Goal: Task Accomplishment & Management: Complete application form

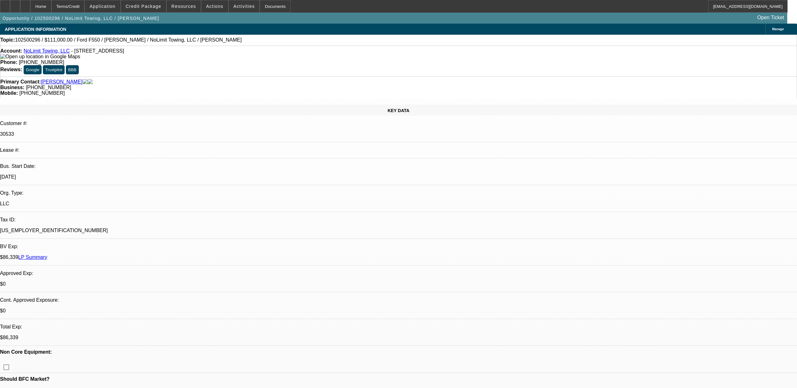
select select "0"
select select "2"
select select "0.1"
select select "4"
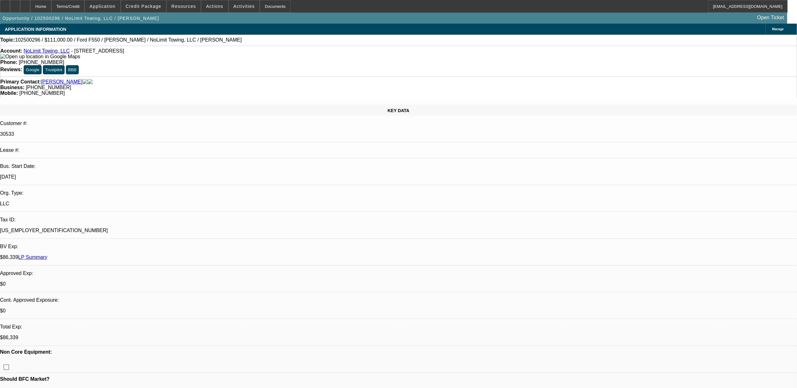
select select "0"
select select "2"
select select "0"
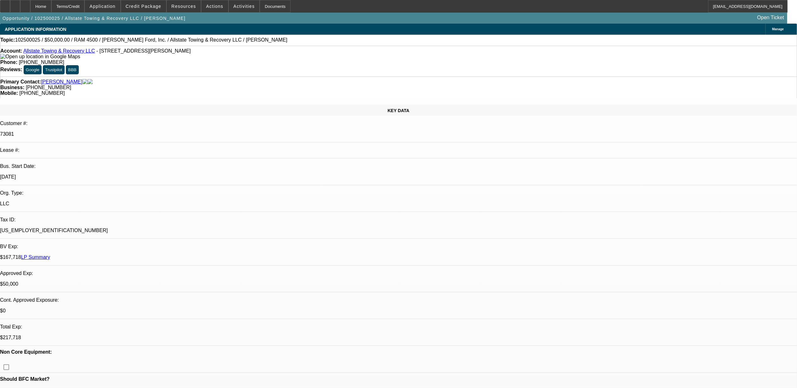
select select "2"
select select "0"
select select "2"
select select "0.1"
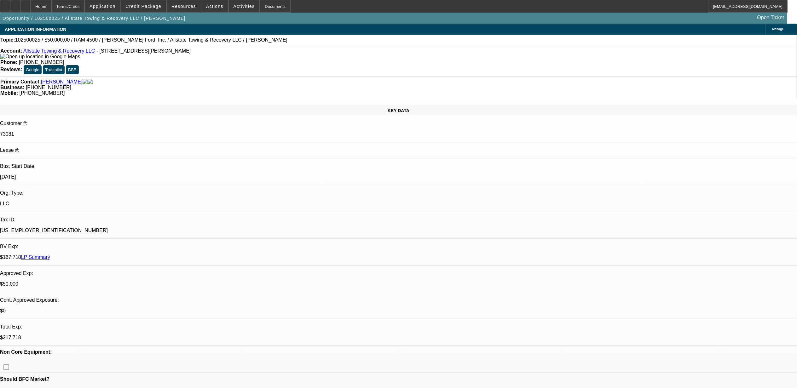
select select "0"
select select "2"
select select "0.1"
select select "1"
select select "2"
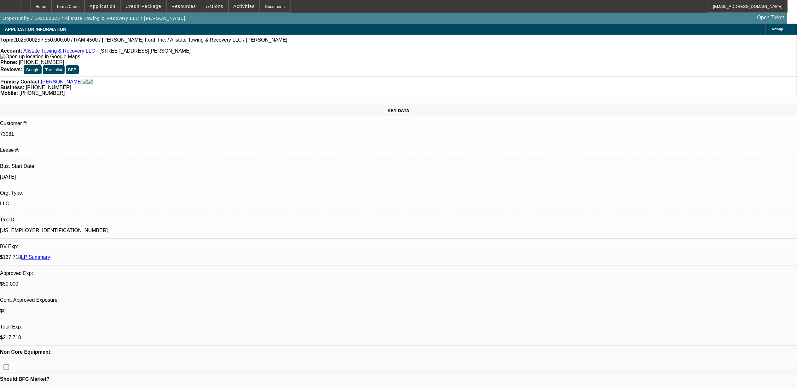
select select "6"
select select "1"
select select "2"
select select "6"
select select "1"
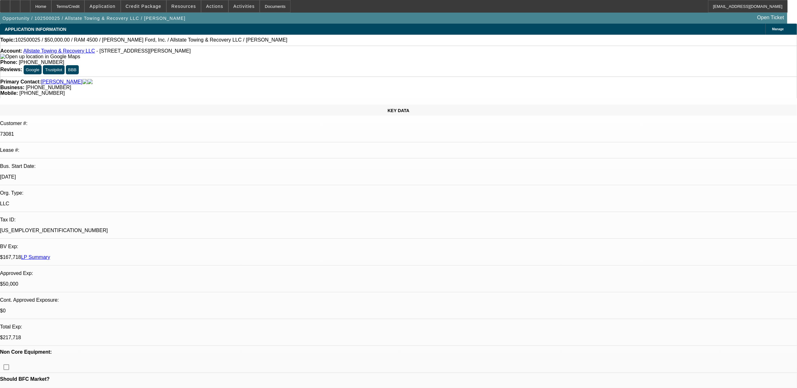
select select "2"
select select "4"
select select "1"
select select "2"
select select "4"
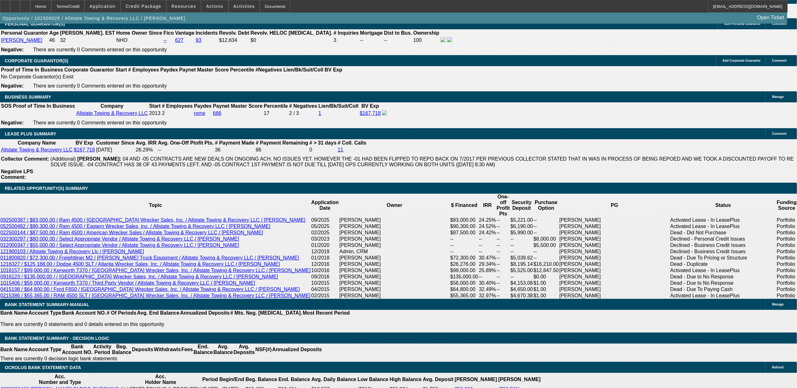
scroll to position [924, 0]
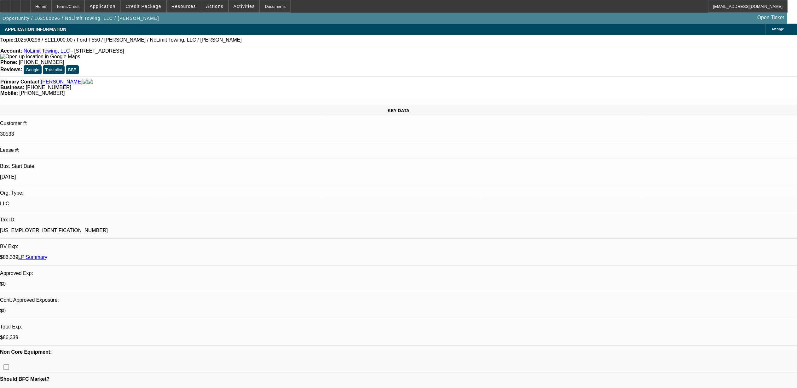
select select "0"
select select "2"
select select "0.1"
select select "4"
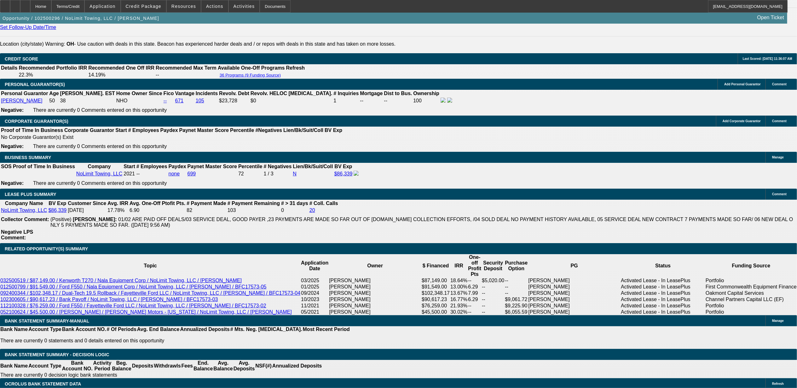
scroll to position [924, 0]
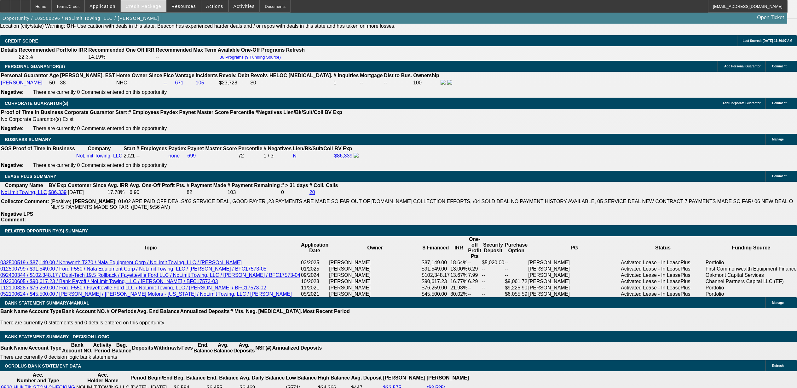
click at [151, 7] on span "Credit Package" at bounding box center [144, 6] width 36 height 5
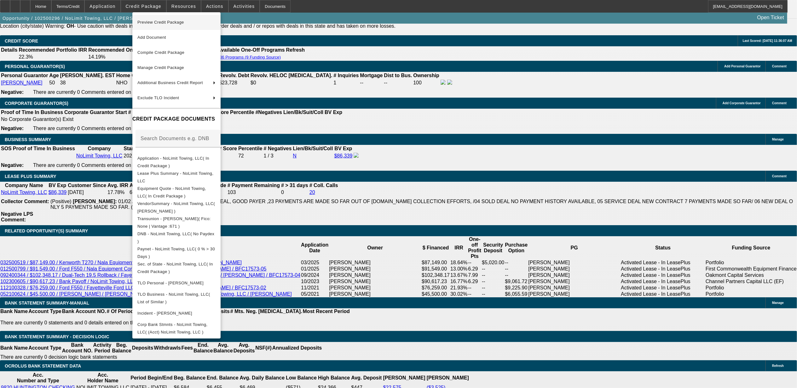
click at [164, 23] on span "Preview Credit Package" at bounding box center [160, 22] width 47 height 5
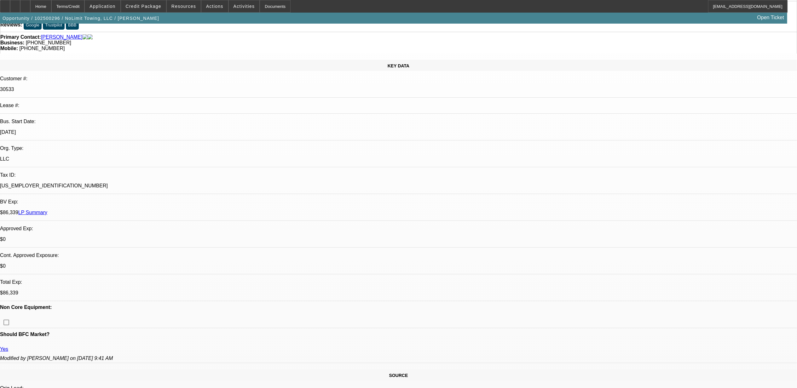
scroll to position [0, 0]
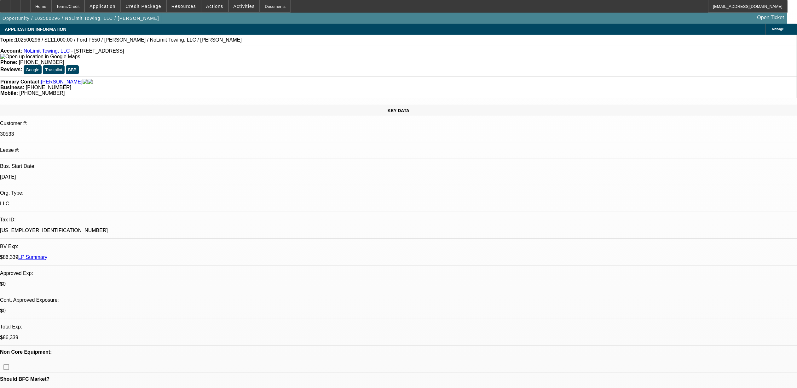
click at [47, 255] on link "LP Summary" at bounding box center [32, 257] width 29 height 5
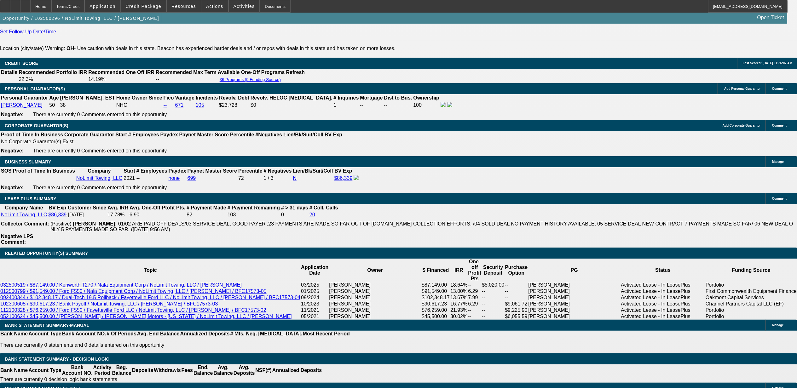
scroll to position [966, 0]
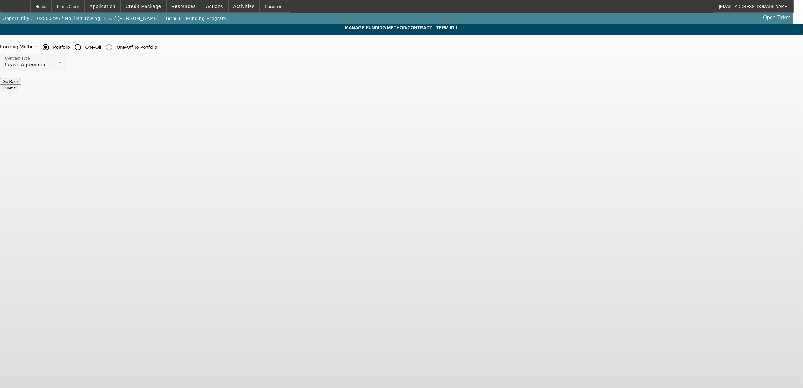
click at [84, 49] on input "One-Off" at bounding box center [78, 47] width 13 height 13
radio input "true"
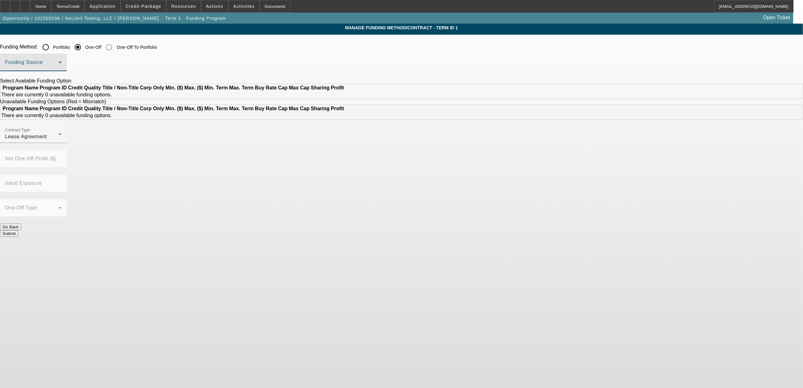
click at [59, 64] on span at bounding box center [32, 65] width 54 height 8
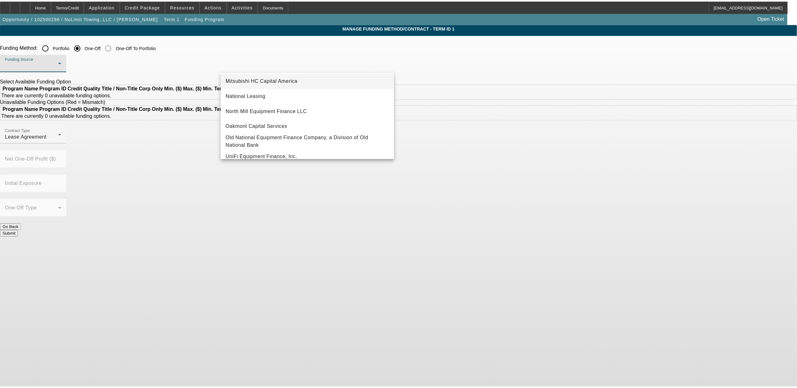
scroll to position [178, 0]
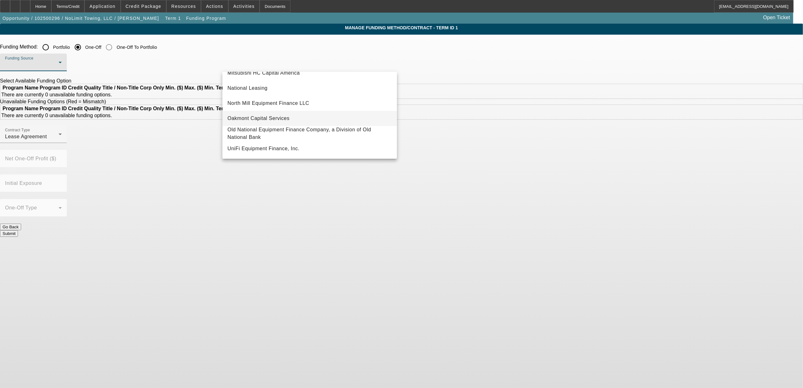
click at [277, 118] on span "Oakmont Capital Services" at bounding box center [259, 119] width 62 height 8
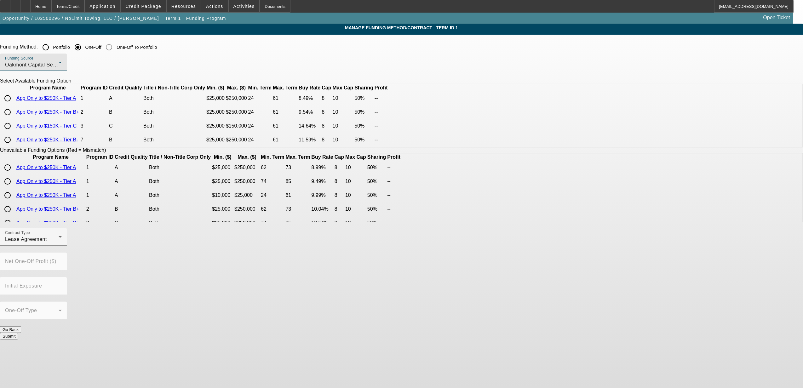
click at [14, 118] on input "radio" at bounding box center [7, 112] width 13 height 13
radio input "true"
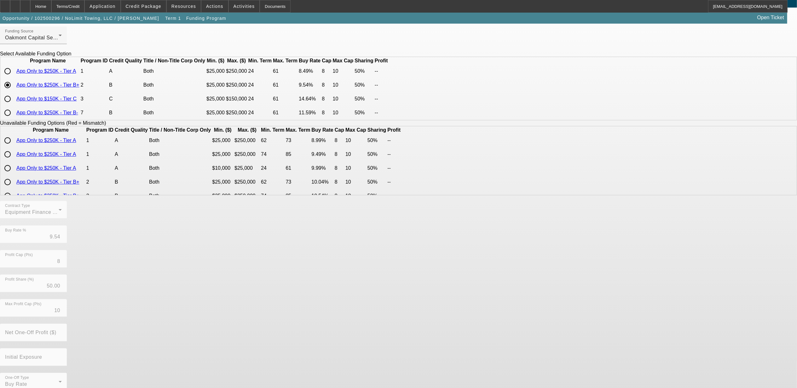
scroll to position [42, 0]
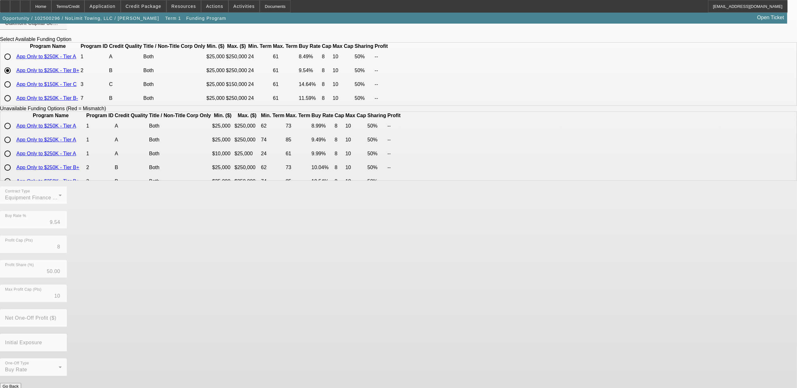
click at [18, 388] on button "Submit" at bounding box center [9, 393] width 18 height 7
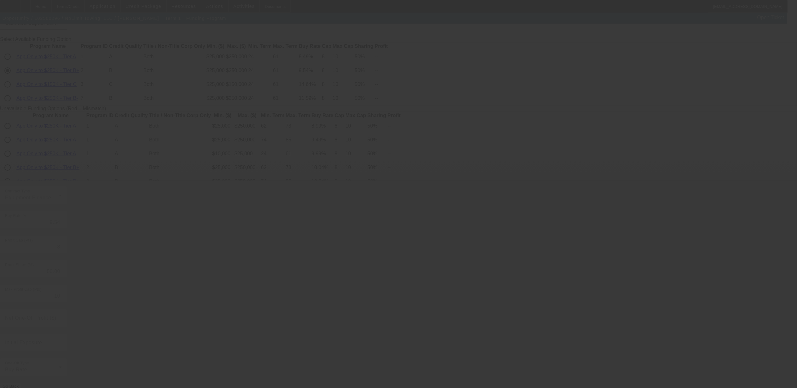
radio input "true"
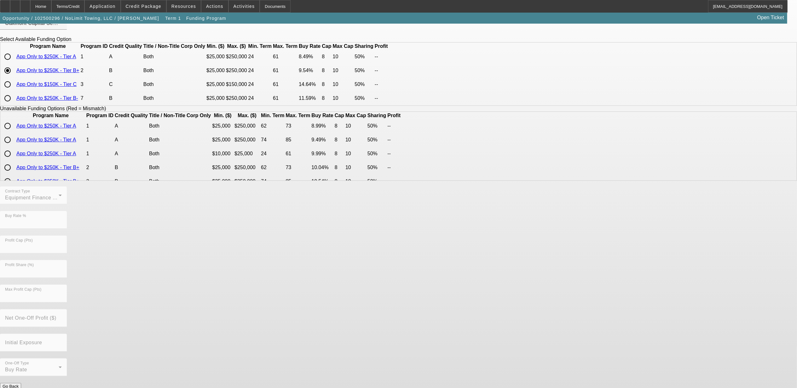
scroll to position [0, 0]
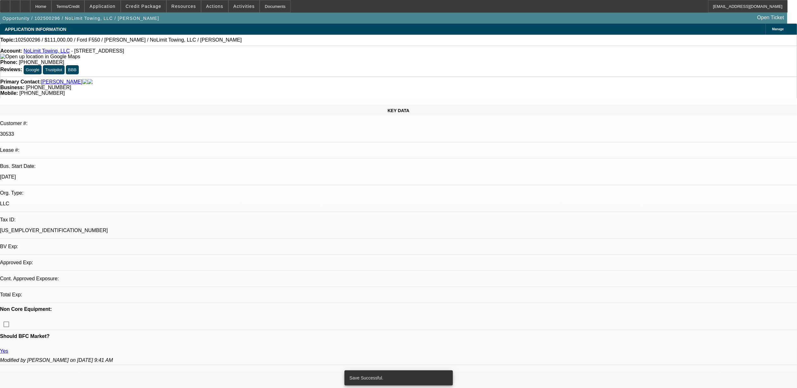
select select "0"
select select "2"
select select "0"
select select "6"
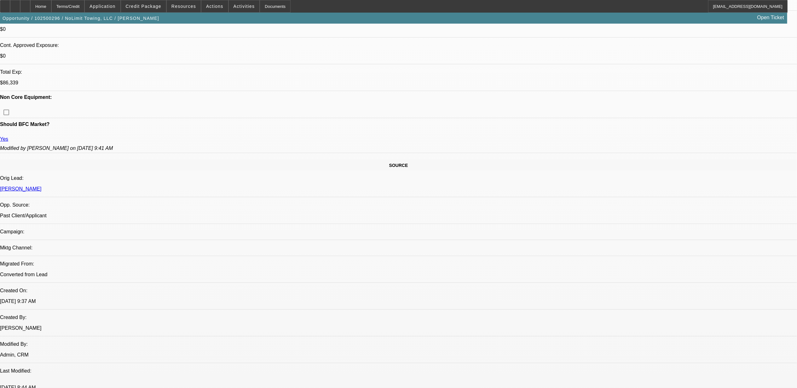
scroll to position [252, 0]
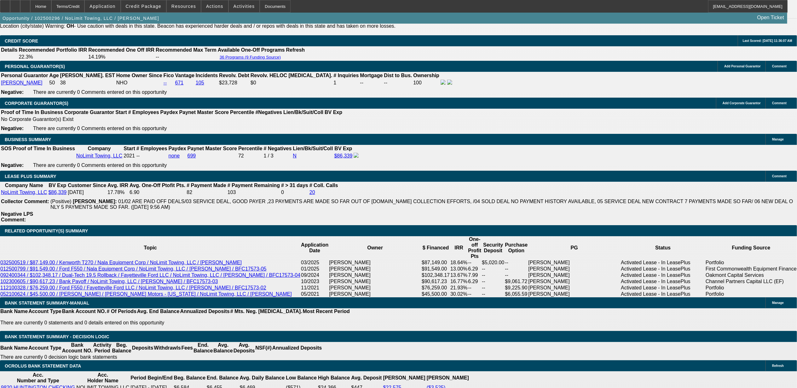
scroll to position [798, 0]
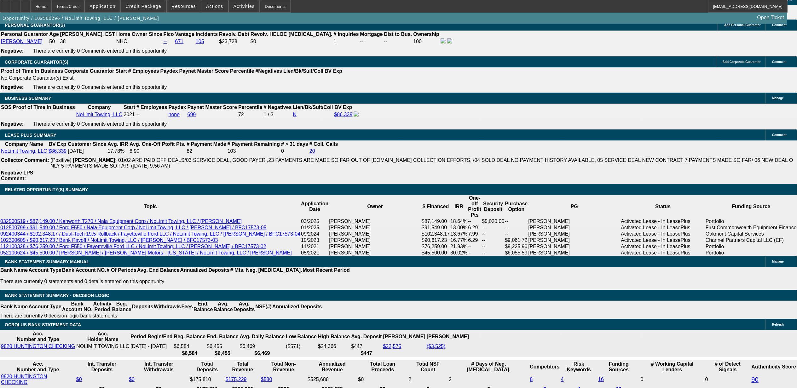
scroll to position [966, 0]
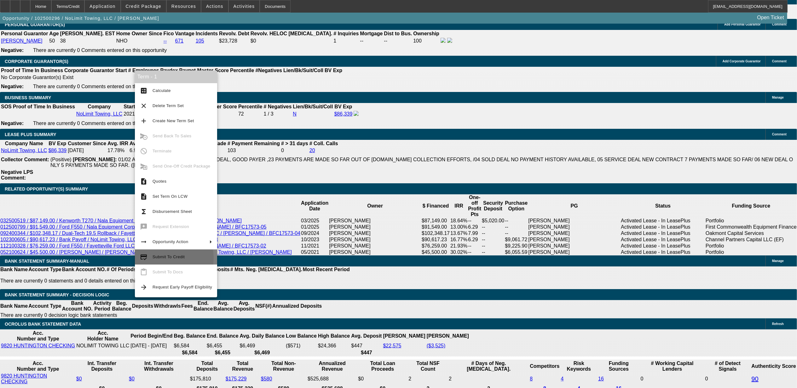
click at [158, 258] on span "Submit To Credit" at bounding box center [169, 257] width 32 height 5
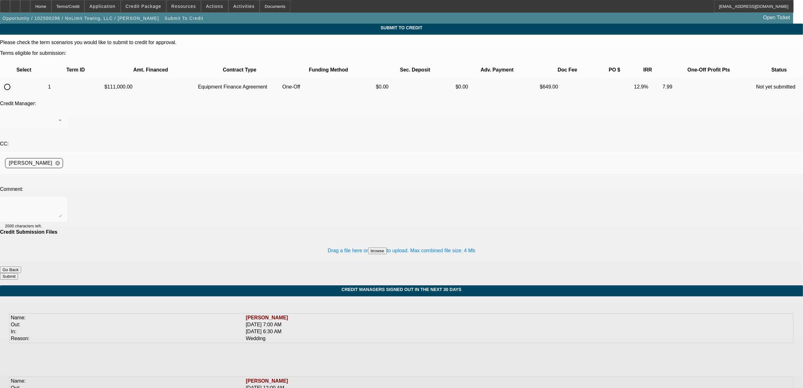
click at [14, 81] on input "radio" at bounding box center [7, 87] width 13 height 13
radio input "true"
click at [62, 202] on textarea at bounding box center [33, 209] width 57 height 15
type textarea "please try oakmont."
click at [18, 273] on button "Submit" at bounding box center [9, 276] width 18 height 7
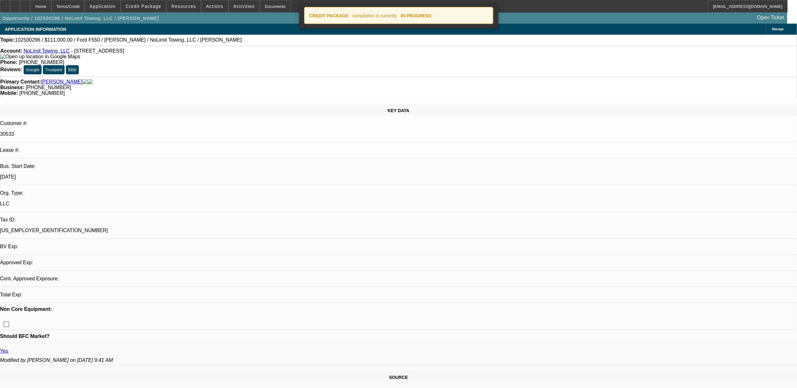
select select "0"
select select "2"
select select "0"
select select "6"
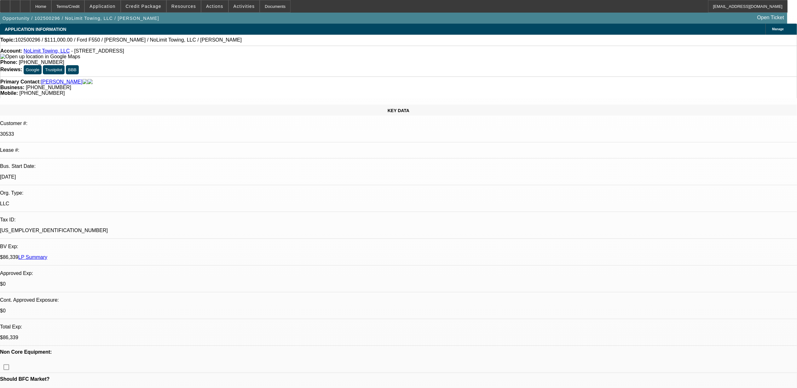
click at [38, 40] on span "102500296 / $111,000.00 / Ford F550 / Akins Ford / NoLimit Towing, LLC / Burton…" at bounding box center [128, 40] width 227 height 6
copy span "102500296"
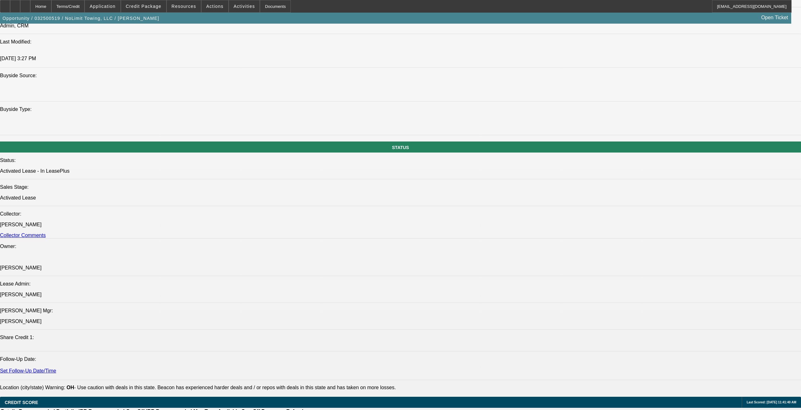
select select "0"
select select "0.1"
select select "0"
select select "2"
select select "0"
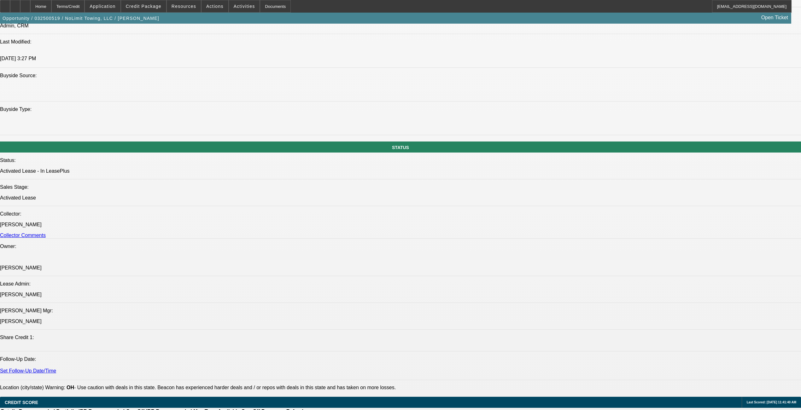
select select "0"
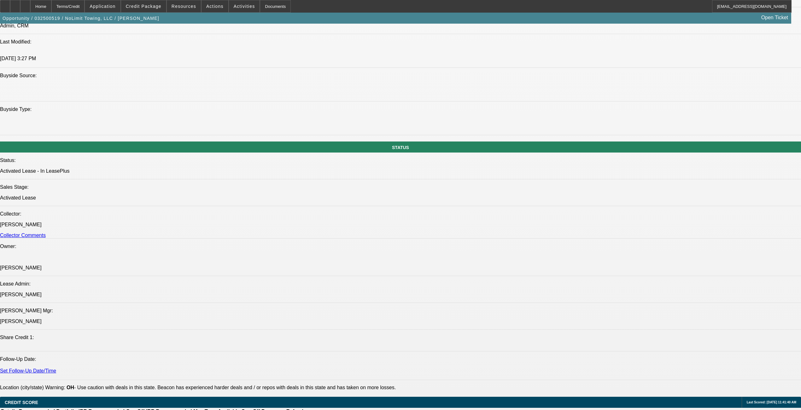
select select "0"
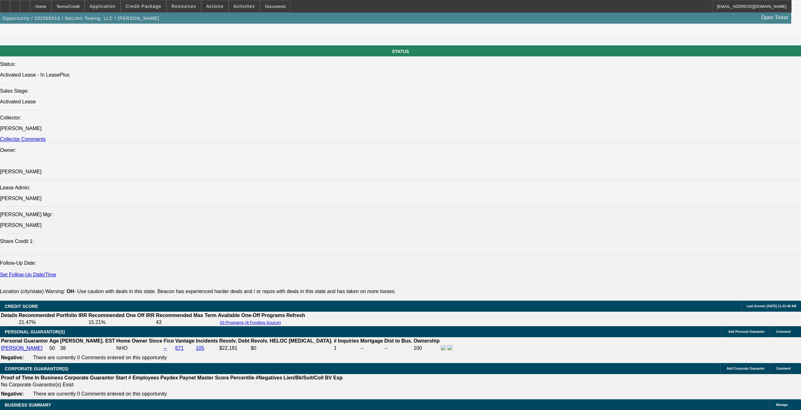
select select "1"
select select "2"
select select "4"
select select "1"
select select "2"
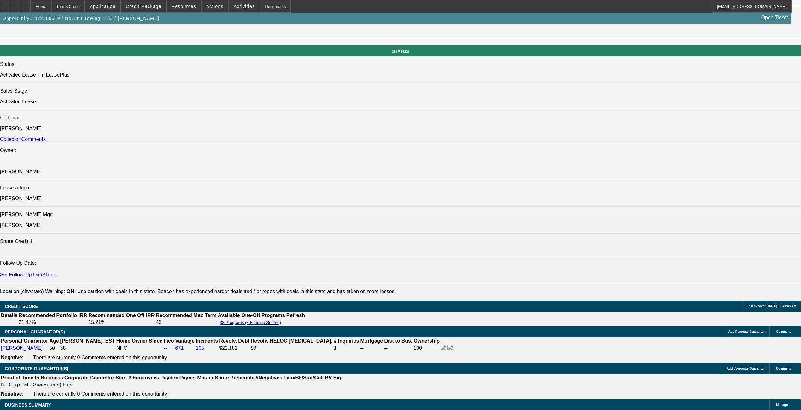
select select "6"
select select "1"
select select "6"
select select "1"
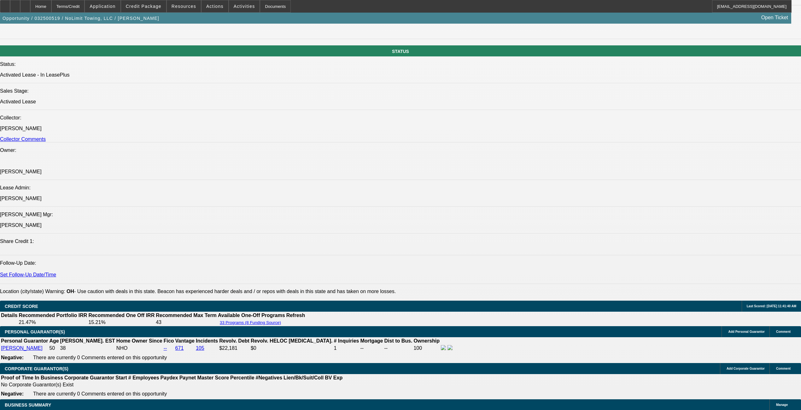
select select "1"
select select "6"
drag, startPoint x: 39, startPoint y: 279, endPoint x: 420, endPoint y: 281, distance: 381.0
drag, startPoint x: 420, startPoint y: 281, endPoint x: 410, endPoint y: 278, distance: 10.9
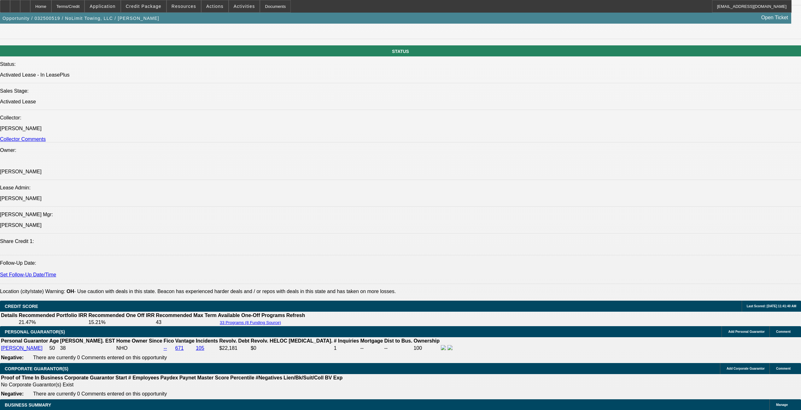
copy span "NoLimit Towing was est in 2021 and is a 3x BFC customer dating back to July 202…"
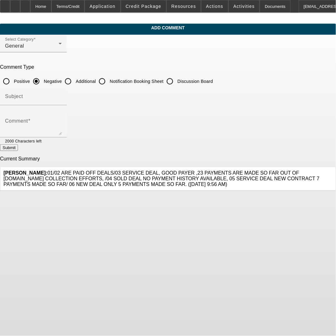
click at [74, 80] on input "Additional" at bounding box center [68, 81] width 13 height 13
radio input "true"
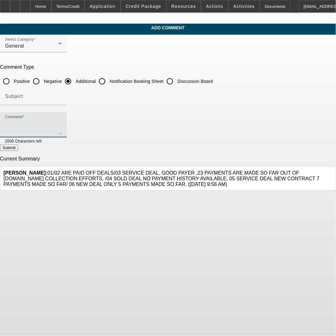
click at [62, 120] on textarea "Comment" at bounding box center [33, 127] width 57 height 15
paste textarea "NoLimit Towing was est in [DATE] and is a 3x BFC customer dating back to [DATE]…"
click at [33, 131] on textarea "NoLimit Towing was est in [DATE] and is a 3x BFC customer dating back to [DATE]…" at bounding box center [33, 127] width 57 height 15
type textarea "NoLimit Towing was est in [DATE] and is a 3x BFC customer dating back to [DATE]…"
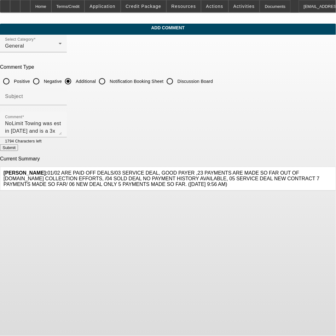
click at [18, 149] on button "Submit" at bounding box center [9, 147] width 18 height 7
radio input "true"
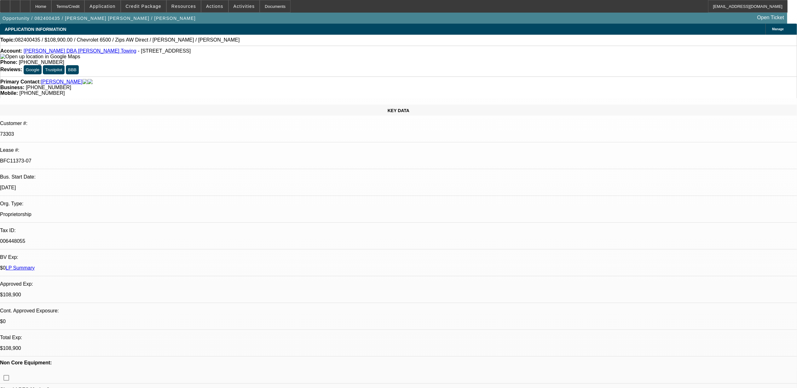
select select "0"
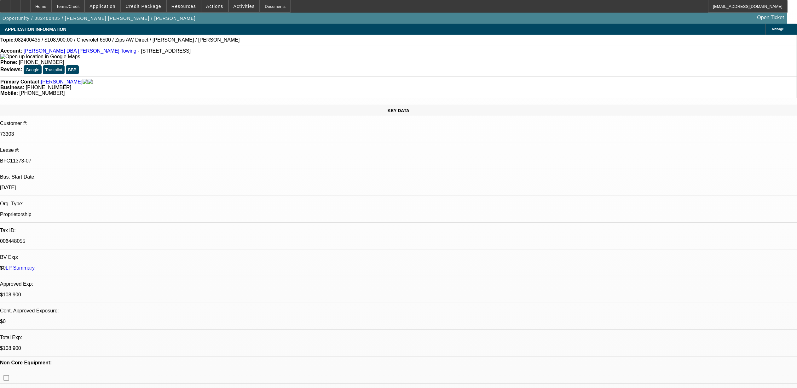
select select "0"
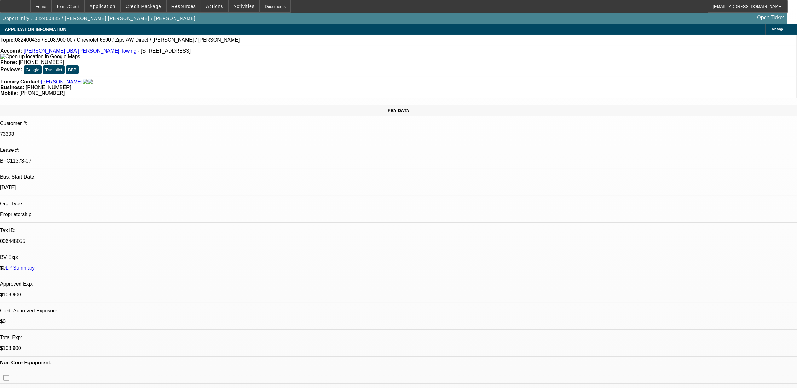
select select "2"
select select "0"
select select "1"
select select "6"
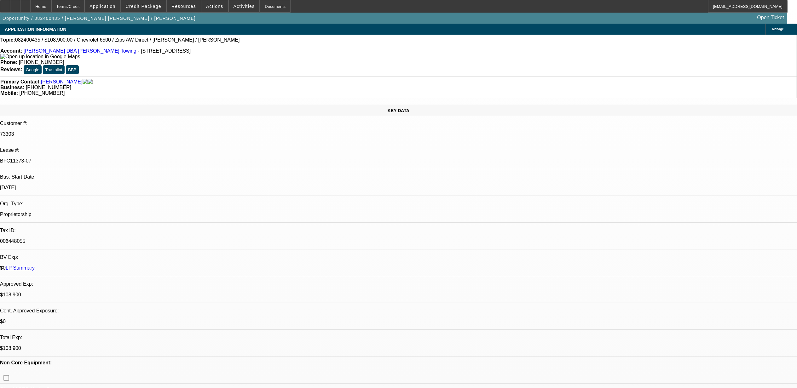
select select "1"
select select "2"
select select "6"
select select "1"
select select "2"
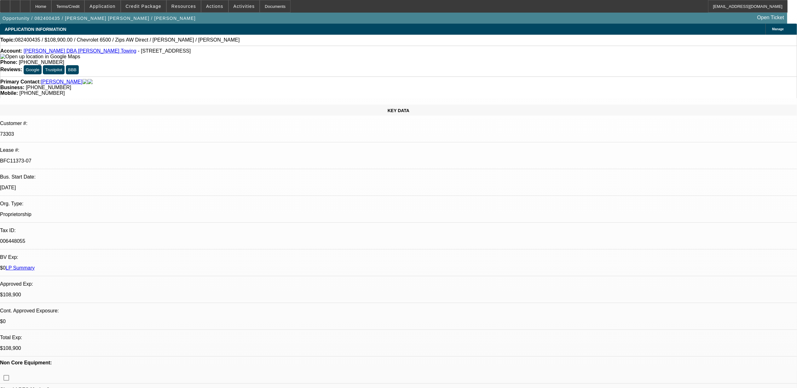
select select "6"
select select "1"
select select "2"
select select "6"
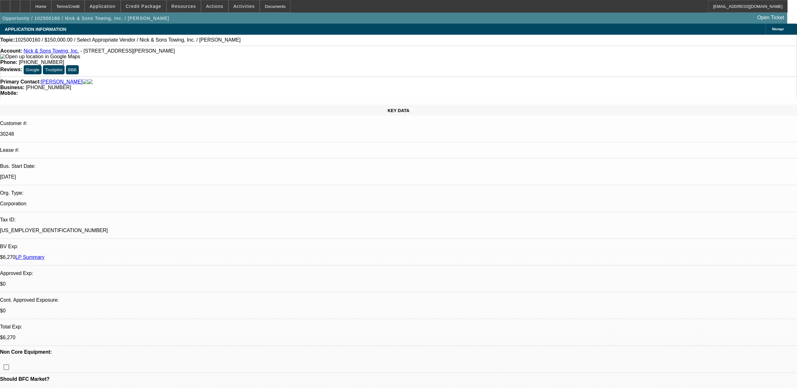
select select "0"
select select "2"
select select "0.1"
select select "4"
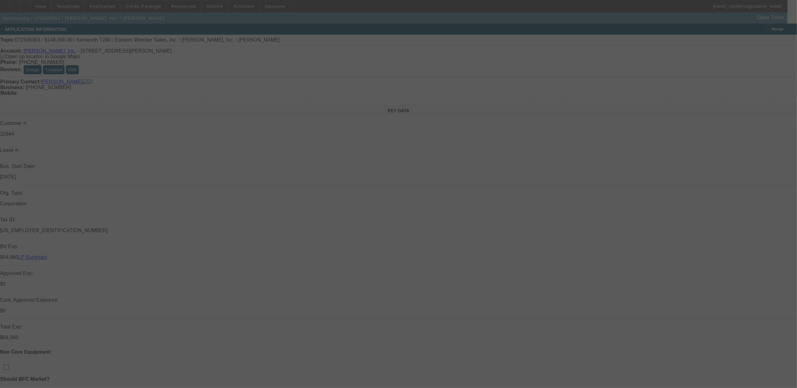
select select "0"
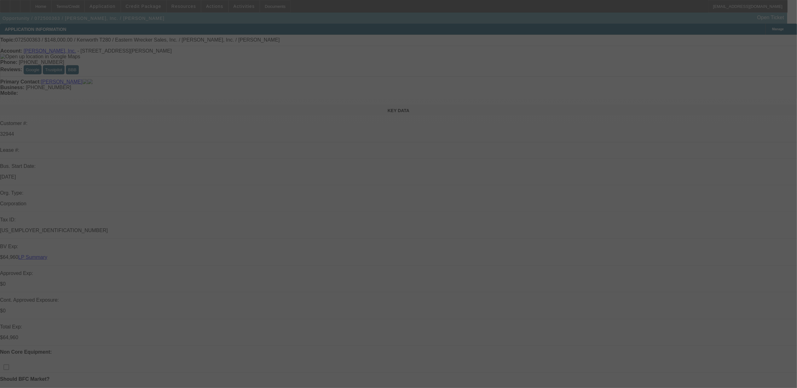
select select "0"
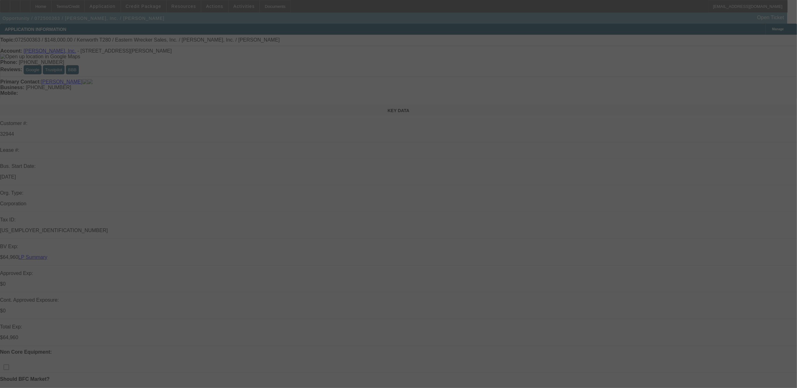
select select "0"
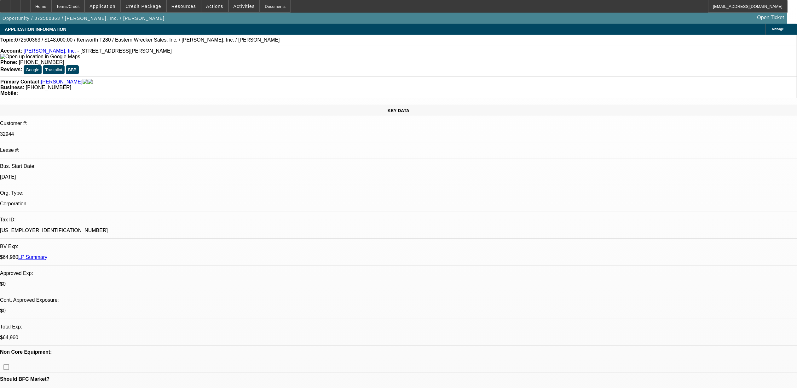
select select "1"
select select "2"
select select "6"
select select "1"
select select "2"
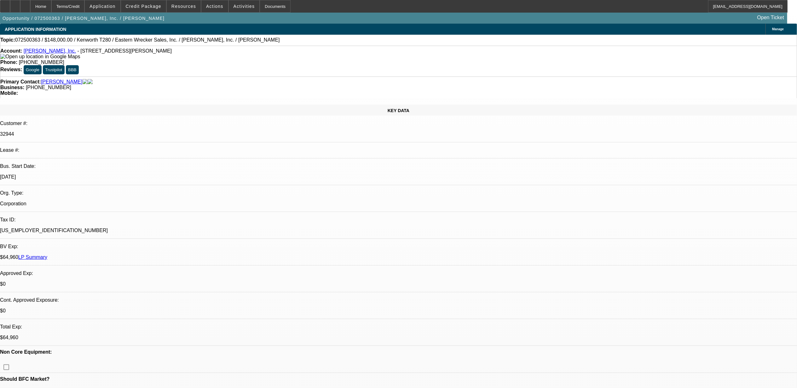
select select "6"
select select "1"
select select "6"
select select "1"
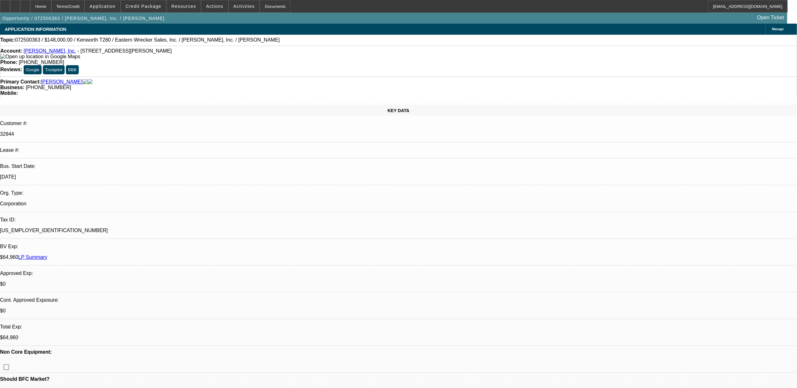
select select "2"
select select "6"
select select "0"
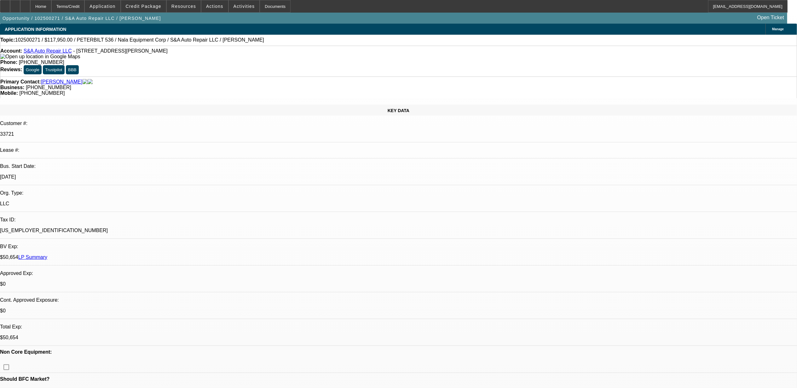
select select "1"
select select "2"
select select "6"
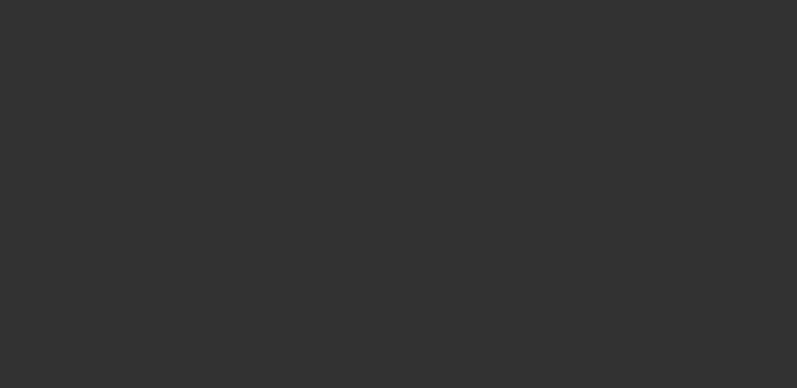
select select "0"
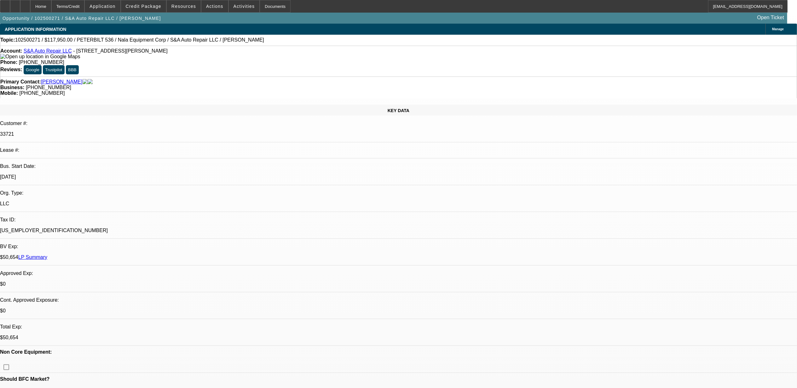
select select "1"
select select "2"
select select "6"
click at [148, 8] on span "Credit Package" at bounding box center [144, 6] width 36 height 5
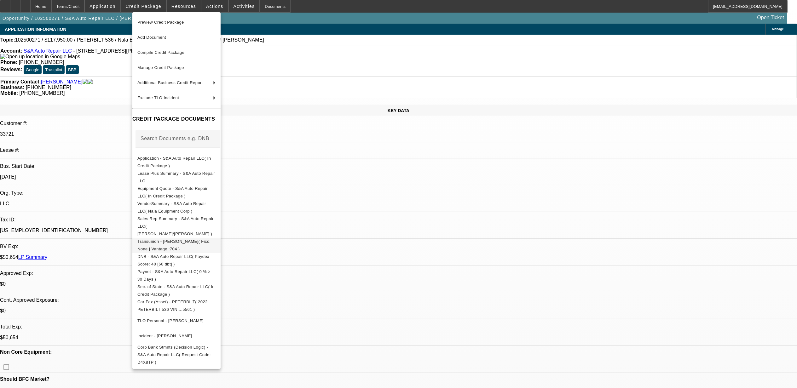
click at [185, 239] on span "Transunion - Phipps, Shawn( Fico: None | Vantage :704 )" at bounding box center [173, 245] width 73 height 12
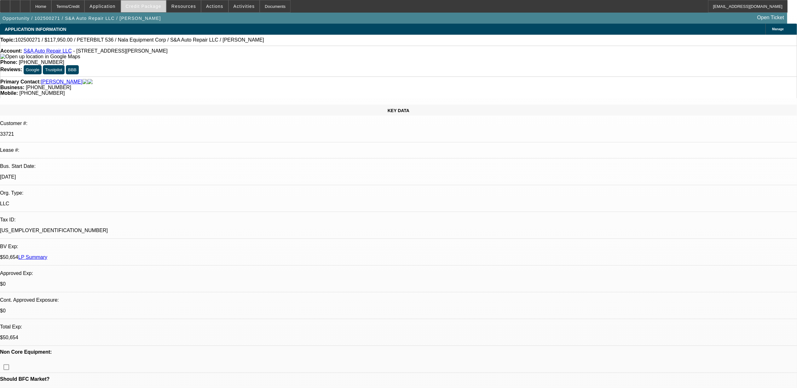
click at [149, 8] on span "Credit Package" at bounding box center [144, 6] width 36 height 5
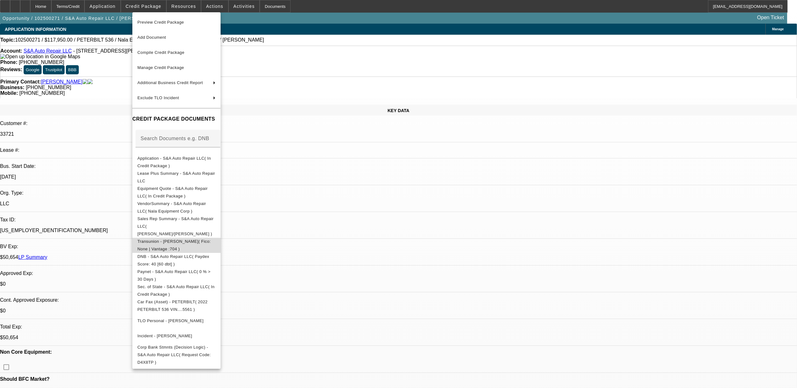
click at [176, 239] on span "Transunion - Phipps, Shawn( Fico: None | Vantage :704 )" at bounding box center [173, 245] width 73 height 12
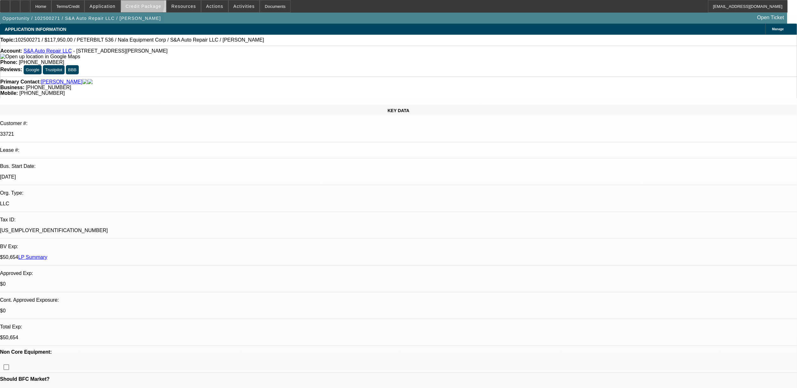
drag, startPoint x: 154, startPoint y: 5, endPoint x: 150, endPoint y: 4, distance: 3.7
click at [152, 5] on span "Credit Package" at bounding box center [144, 6] width 36 height 5
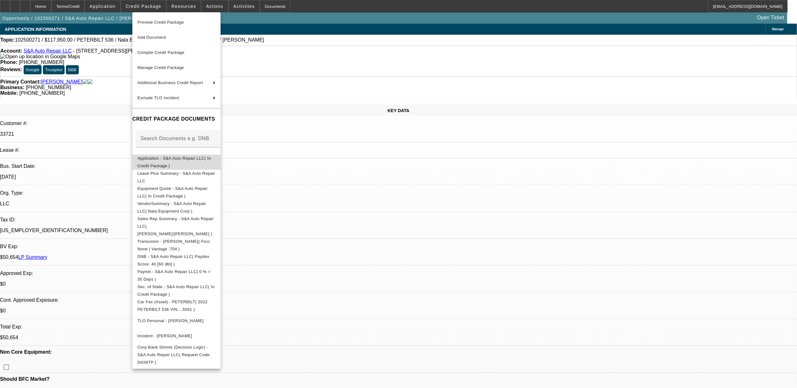
click at [187, 165] on button "Application - S&A Auto Repair LLC( In Credit Package )" at bounding box center [176, 161] width 88 height 15
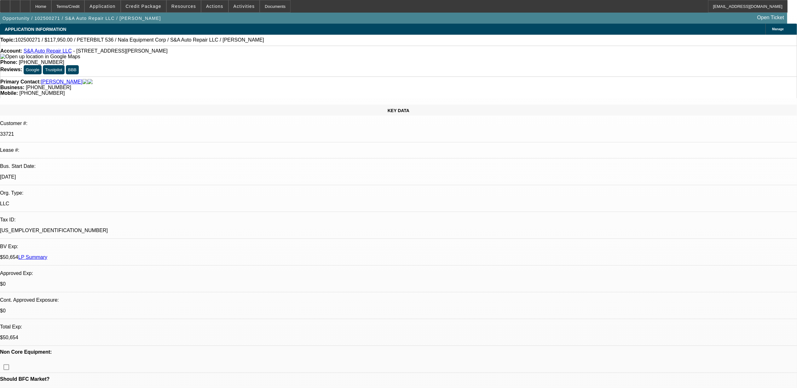
click at [154, 5] on span "Credit Package" at bounding box center [144, 6] width 36 height 5
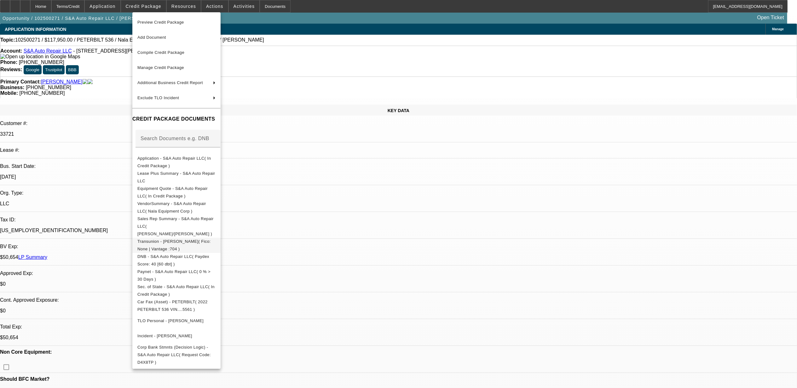
click at [186, 239] on button "Transunion - Phipps, Shawn( Fico: None | Vantage :704 )" at bounding box center [176, 245] width 88 height 15
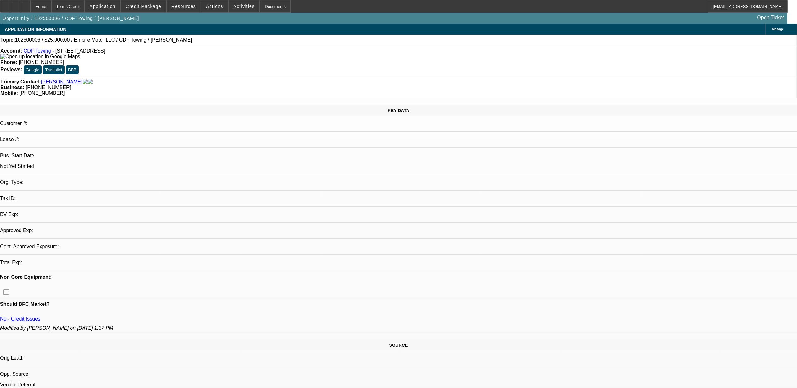
select select "0"
select select "2"
select select "0.1"
select select "4"
